Goal: Task Accomplishment & Management: Use online tool/utility

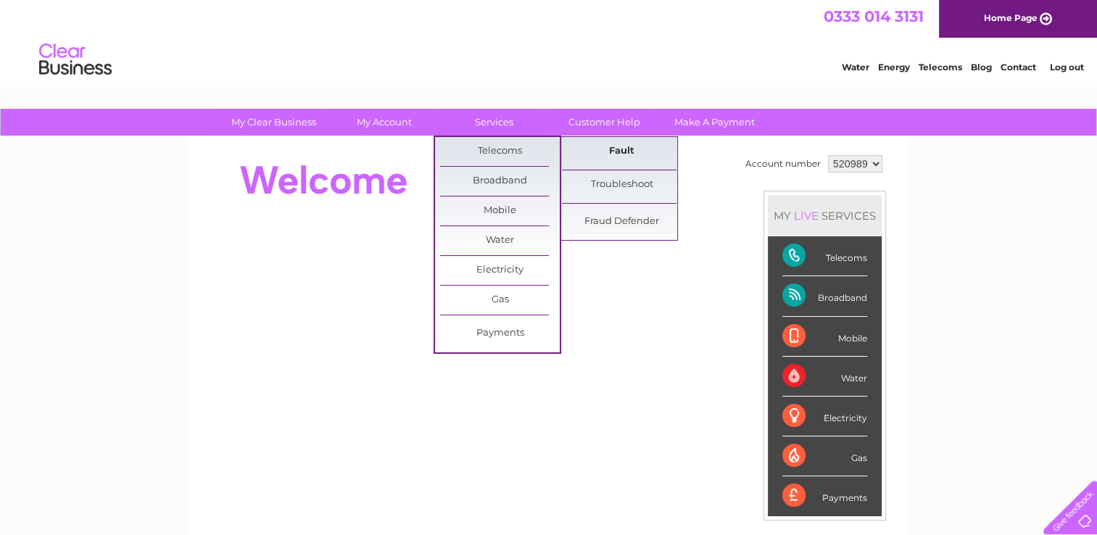
click at [630, 147] on link "Fault" at bounding box center [622, 151] width 120 height 29
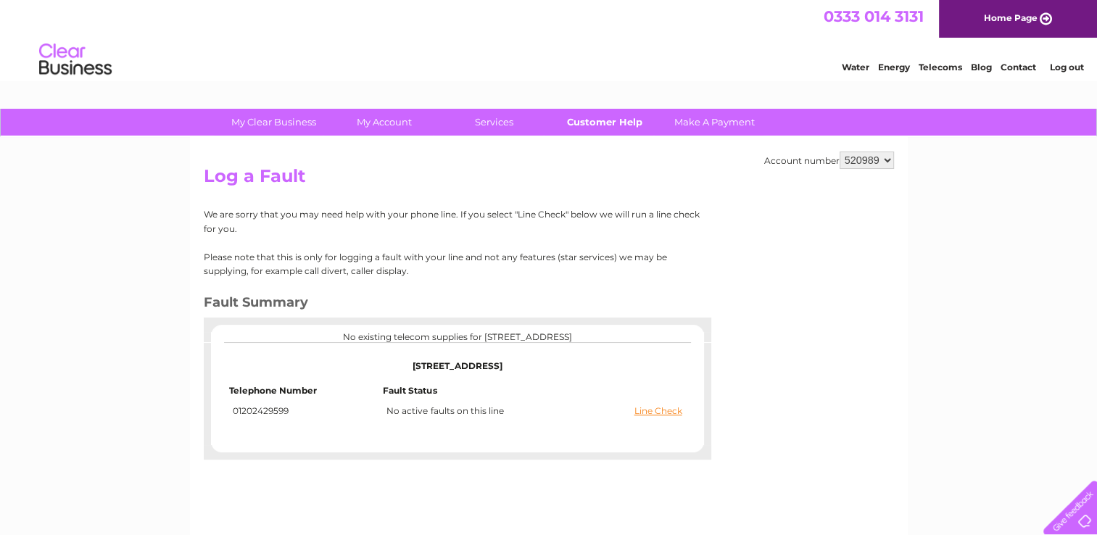
click at [595, 123] on link "Customer Help" at bounding box center [605, 122] width 120 height 27
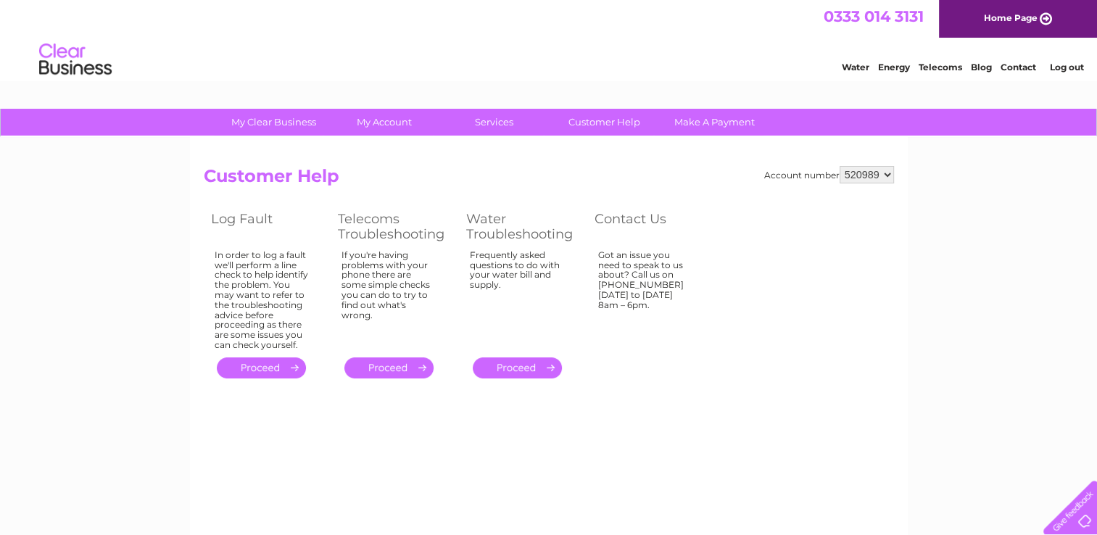
click at [258, 368] on link "." at bounding box center [261, 368] width 89 height 21
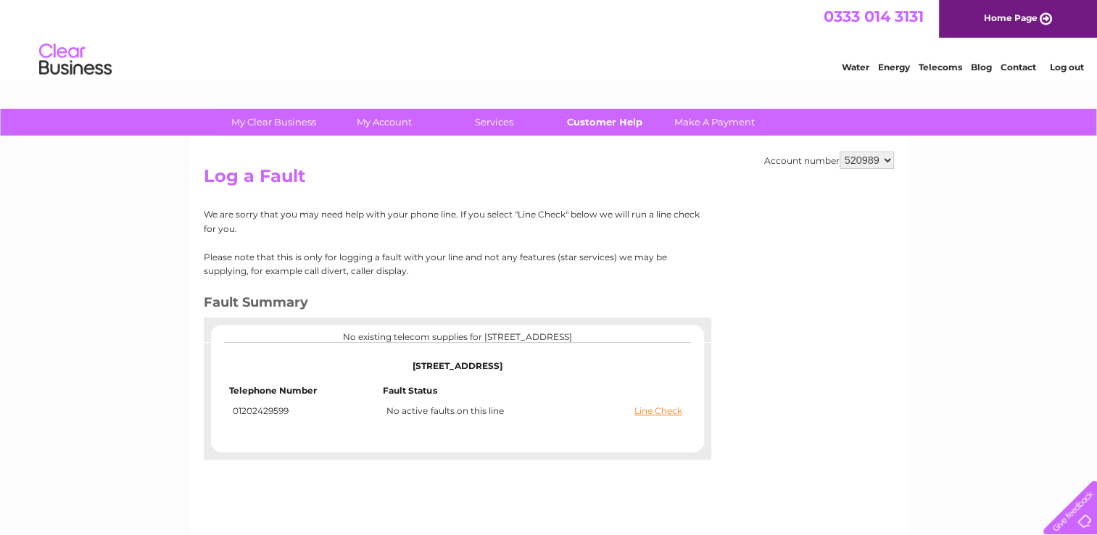
click at [602, 123] on link "Customer Help" at bounding box center [605, 122] width 120 height 27
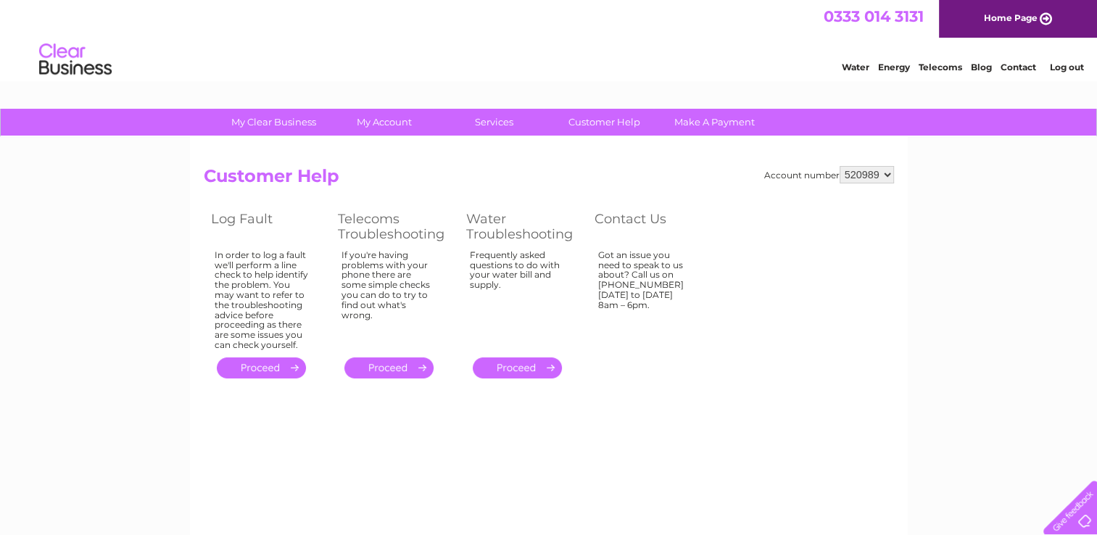
click at [387, 366] on link "." at bounding box center [388, 368] width 89 height 21
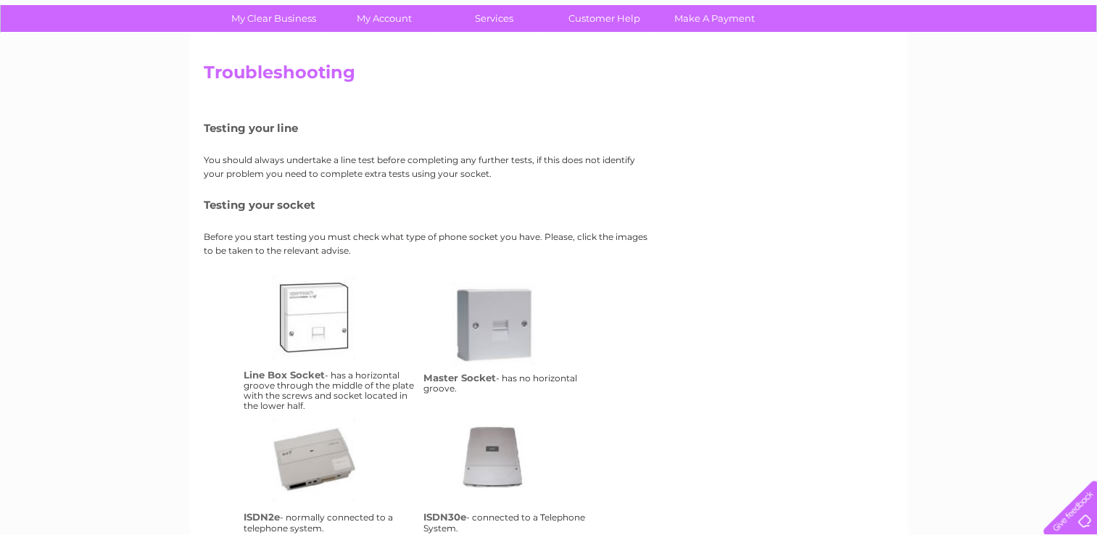
scroll to position [88, 0]
